Goal: Task Accomplishment & Management: Use online tool/utility

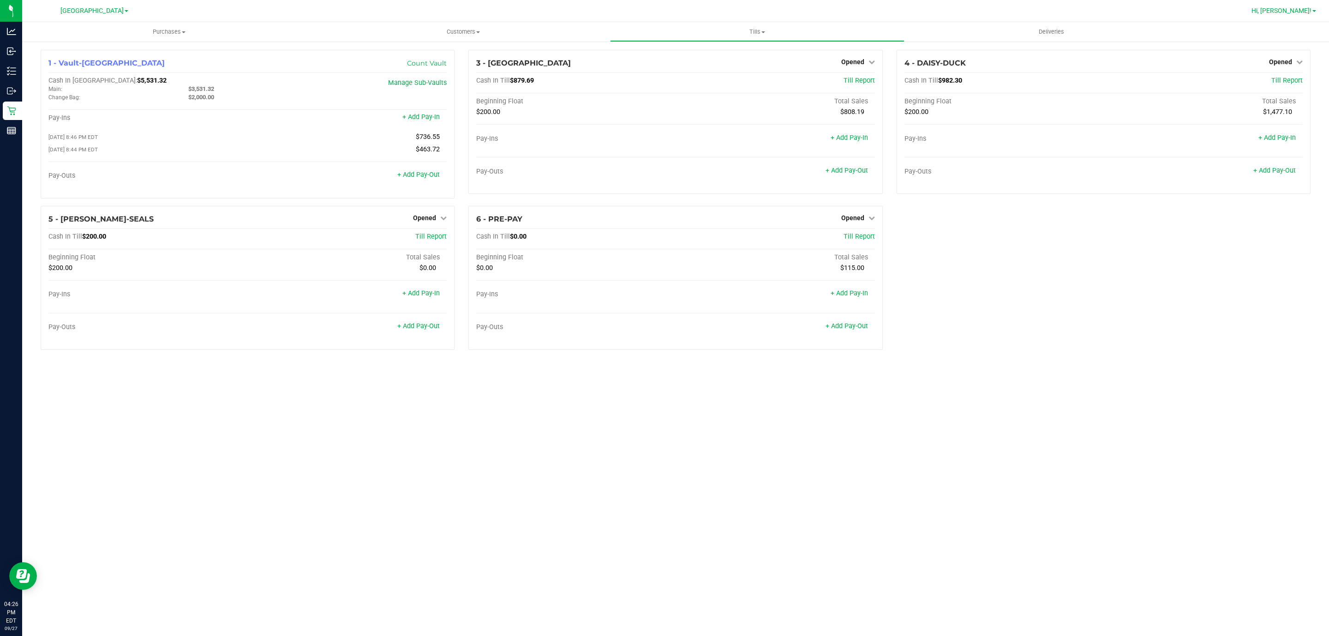
click at [1297, 11] on span "Hi, [PERSON_NAME]!" at bounding box center [1281, 10] width 60 height 7
click at [1267, 77] on span "Sign Out" at bounding box center [1280, 81] width 27 height 9
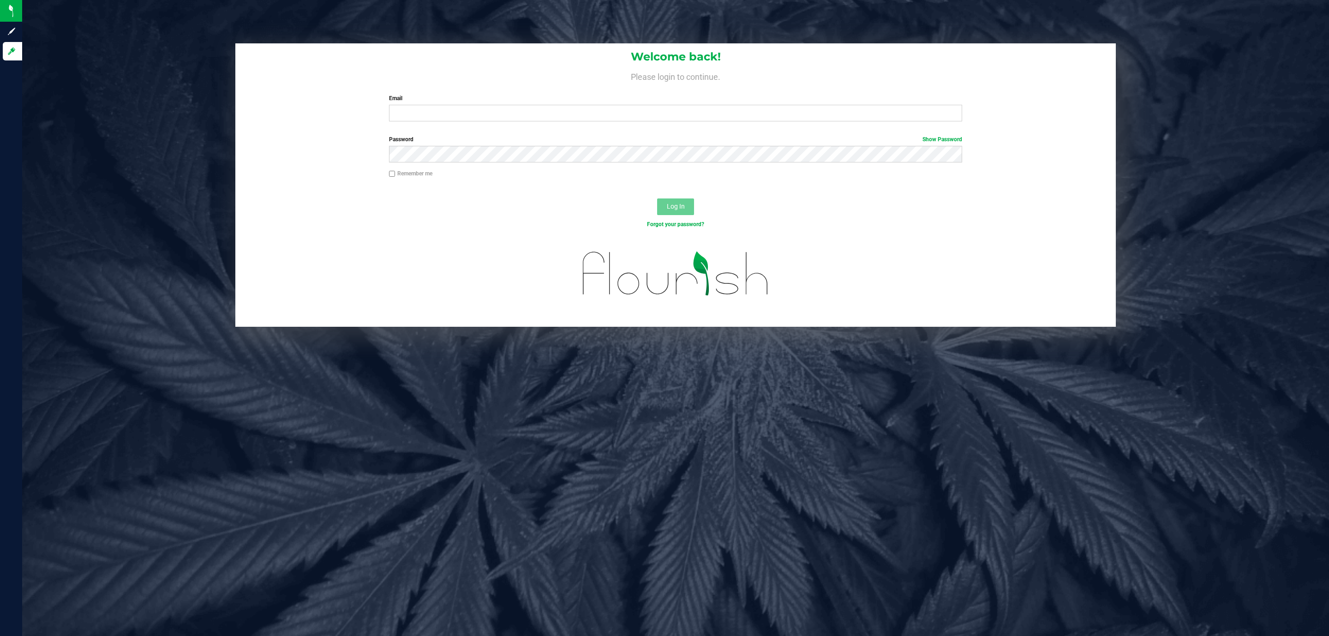
click at [655, 104] on div "Email Required Please format your email correctly." at bounding box center [675, 107] width 587 height 27
click at [662, 111] on input "Email" at bounding box center [675, 113] width 573 height 17
type input "[EMAIL_ADDRESS][DOMAIN_NAME]"
click at [657, 198] on button "Log In" at bounding box center [675, 206] width 37 height 17
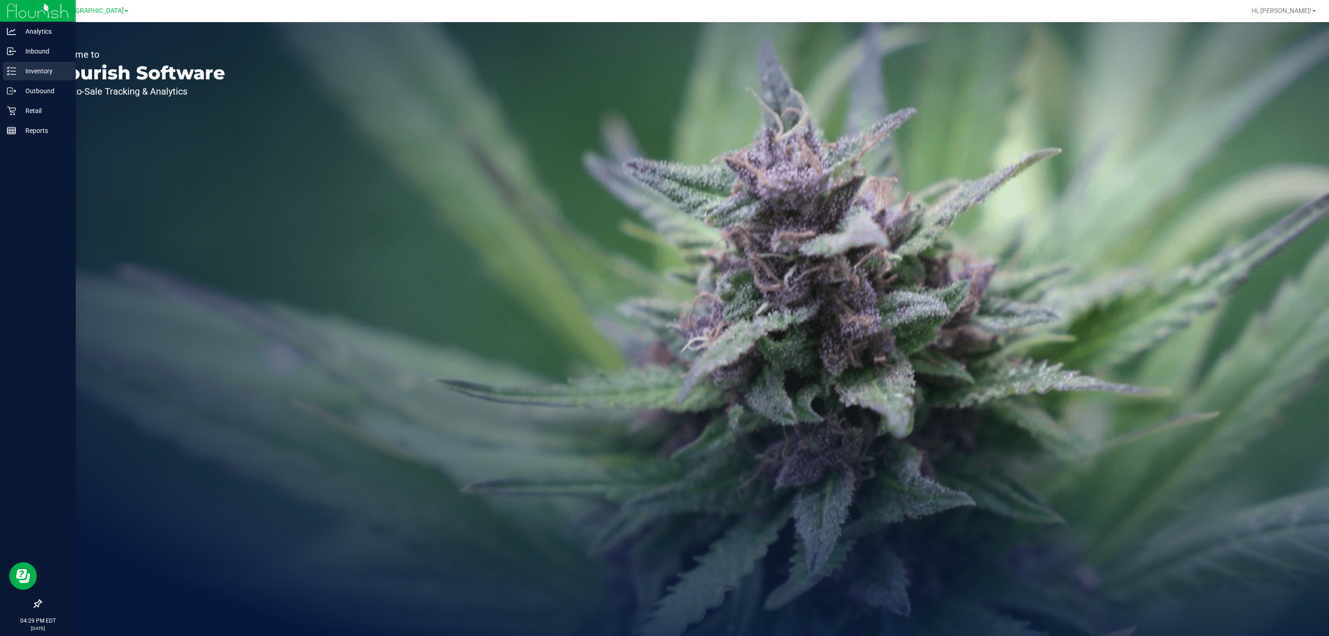
click at [46, 75] on p "Inventory" at bounding box center [43, 71] width 55 height 11
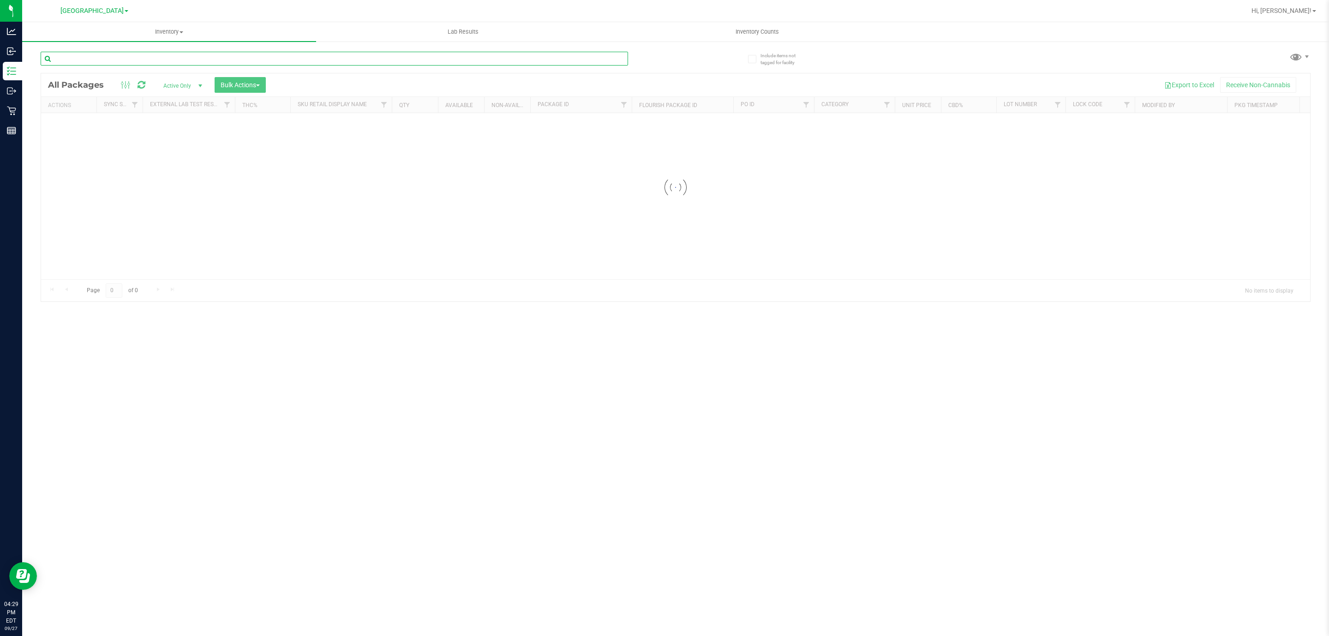
click at [156, 54] on input "text" at bounding box center [334, 59] width 587 height 14
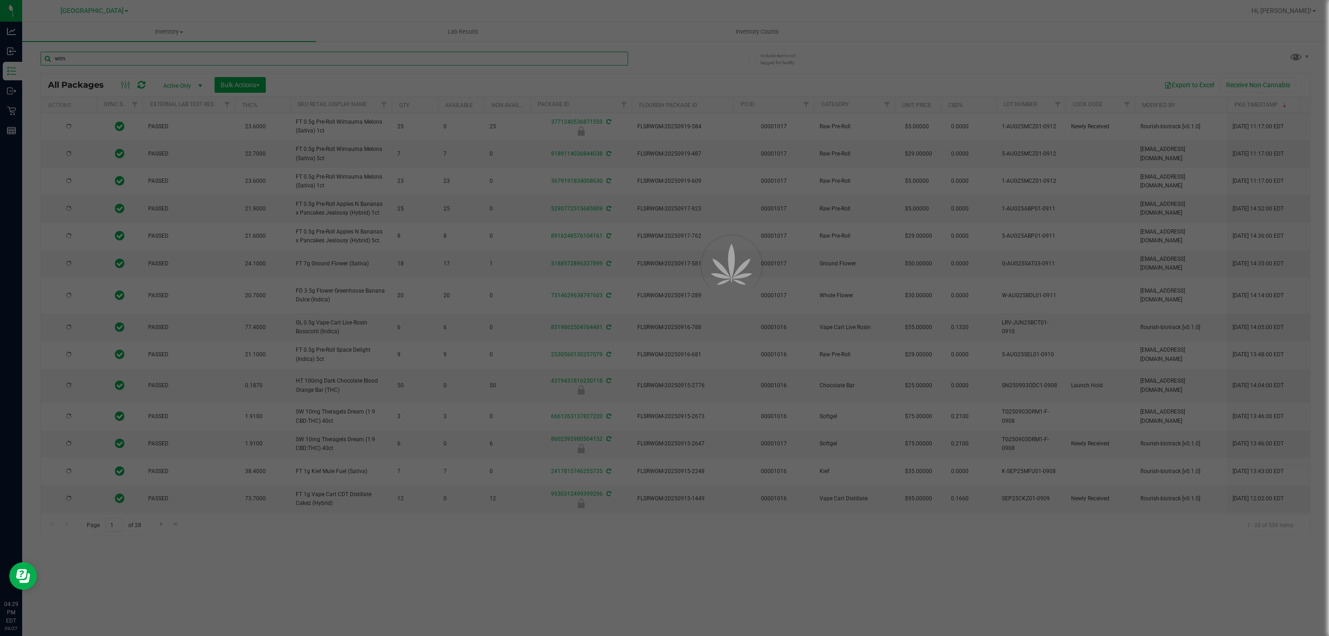
type input "wima"
type input "[DATE]"
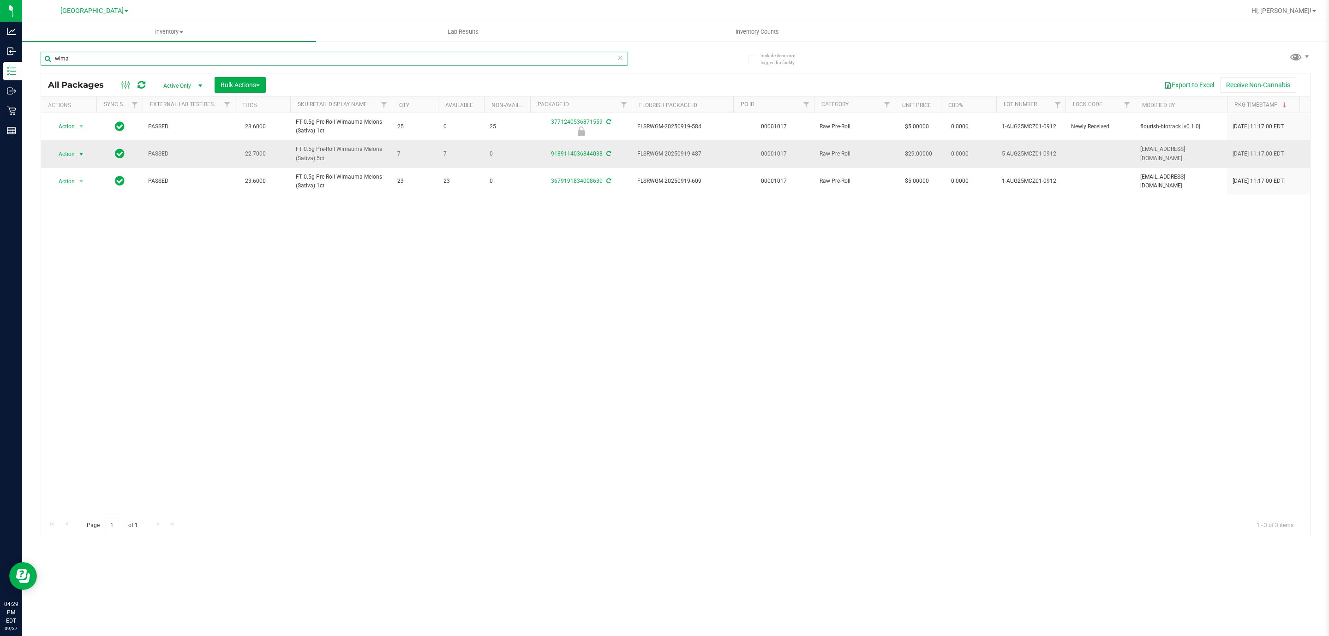
type input "wima"
click at [76, 155] on span "select" at bounding box center [82, 154] width 12 height 13
click at [113, 272] on li "Print package label" at bounding box center [87, 266] width 72 height 14
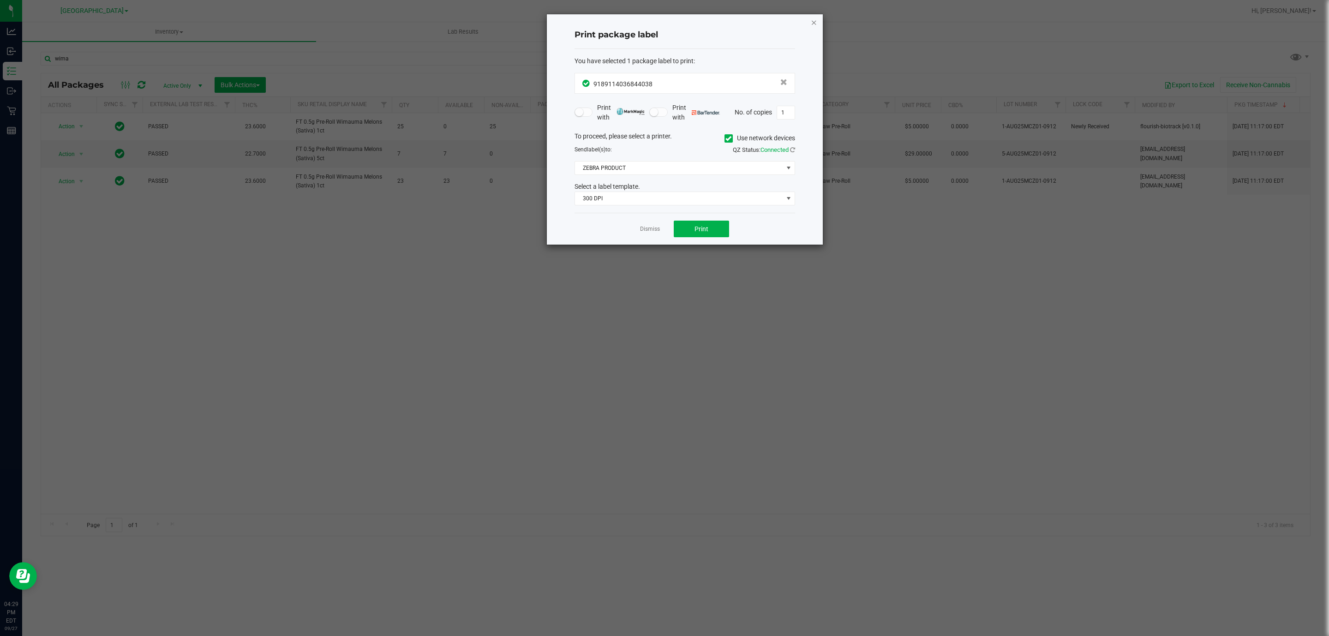
click at [811, 21] on icon "button" at bounding box center [813, 22] width 6 height 11
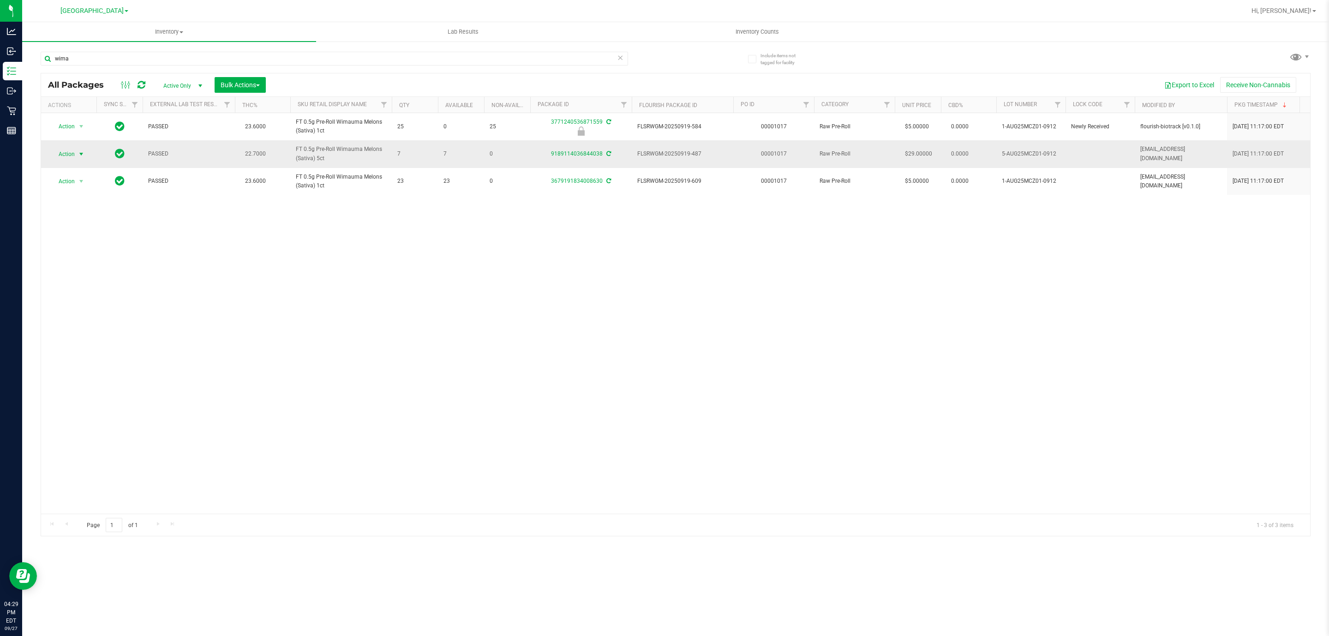
click at [77, 159] on span "select" at bounding box center [82, 154] width 12 height 13
click at [102, 284] on li "Print product labels" at bounding box center [87, 280] width 72 height 14
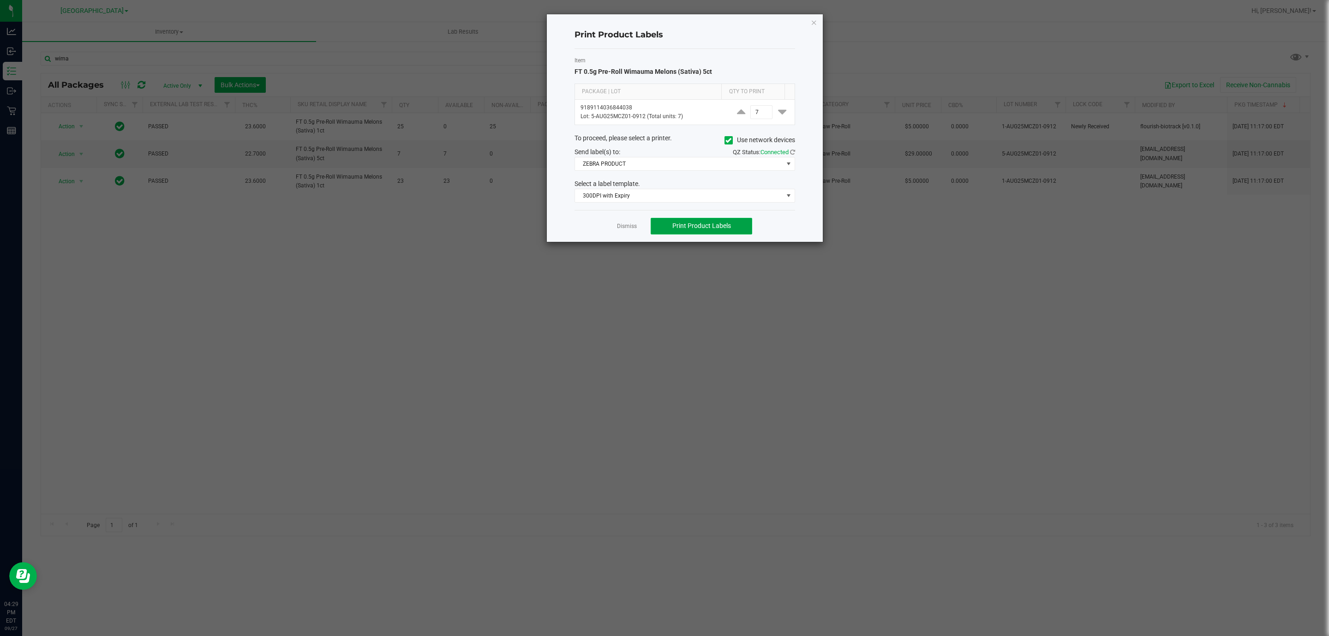
click at [698, 225] on span "Print Product Labels" at bounding box center [701, 225] width 59 height 7
